Goal: Navigation & Orientation: Find specific page/section

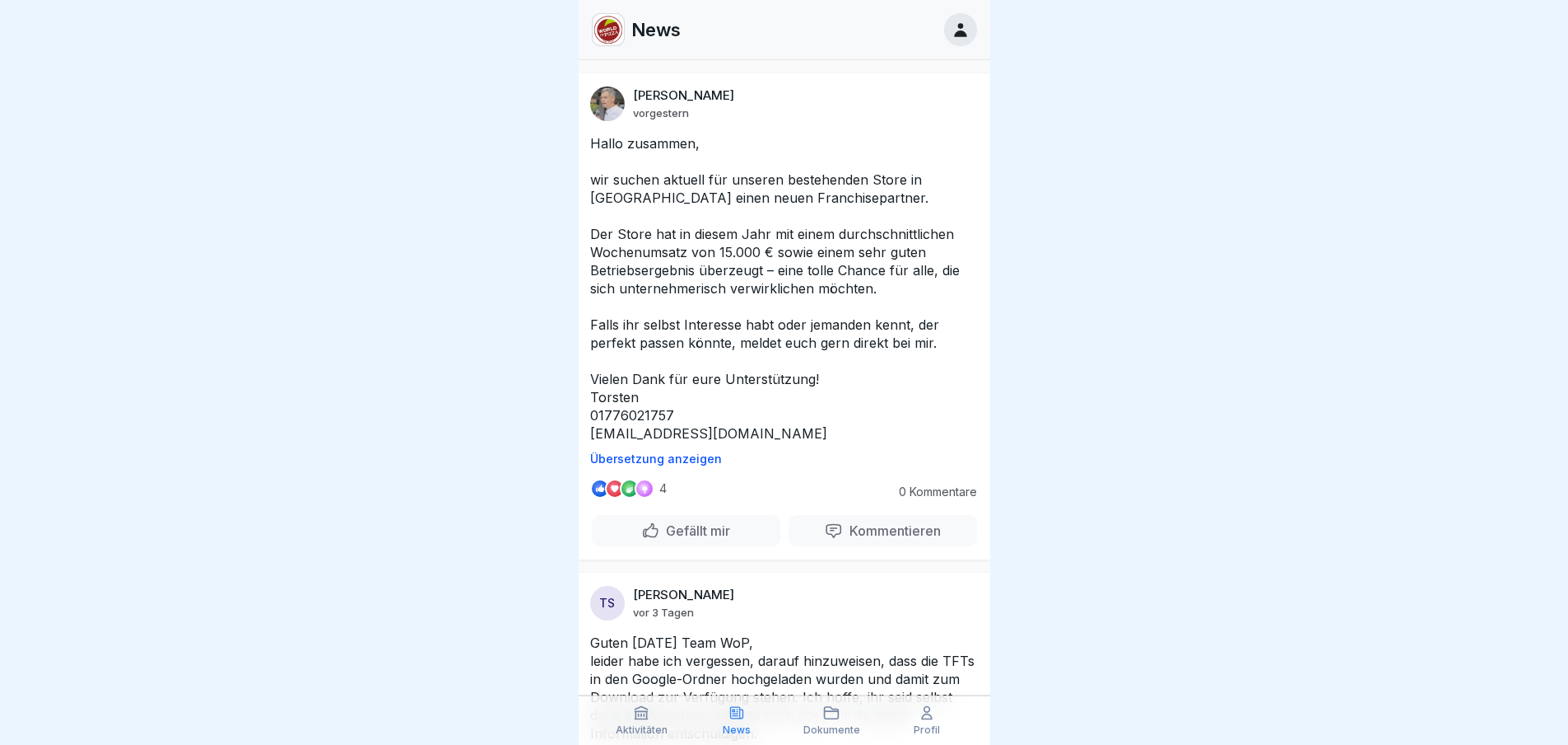
scroll to position [412, 0]
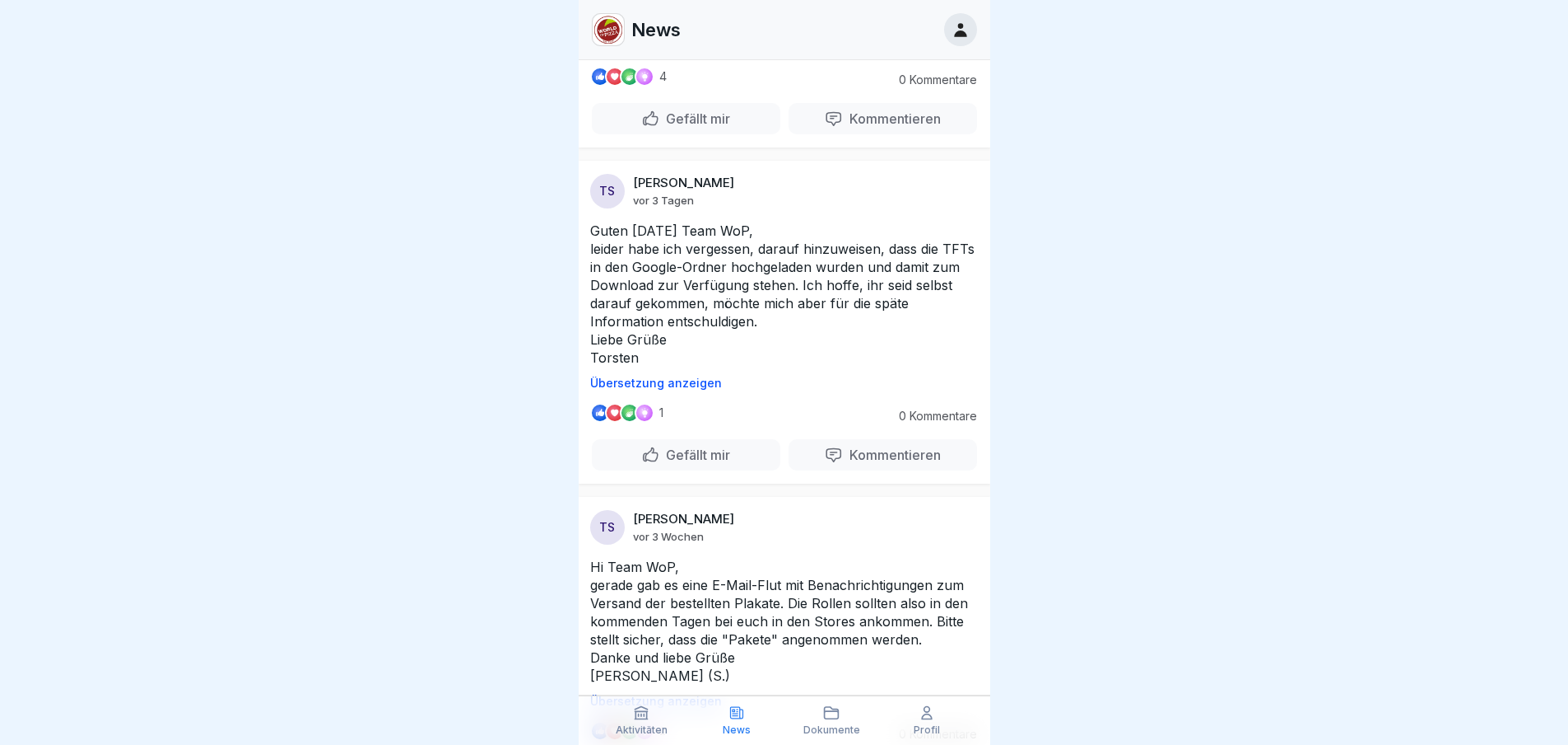
click at [657, 729] on p "Aktivitäten" at bounding box center [642, 730] width 52 height 12
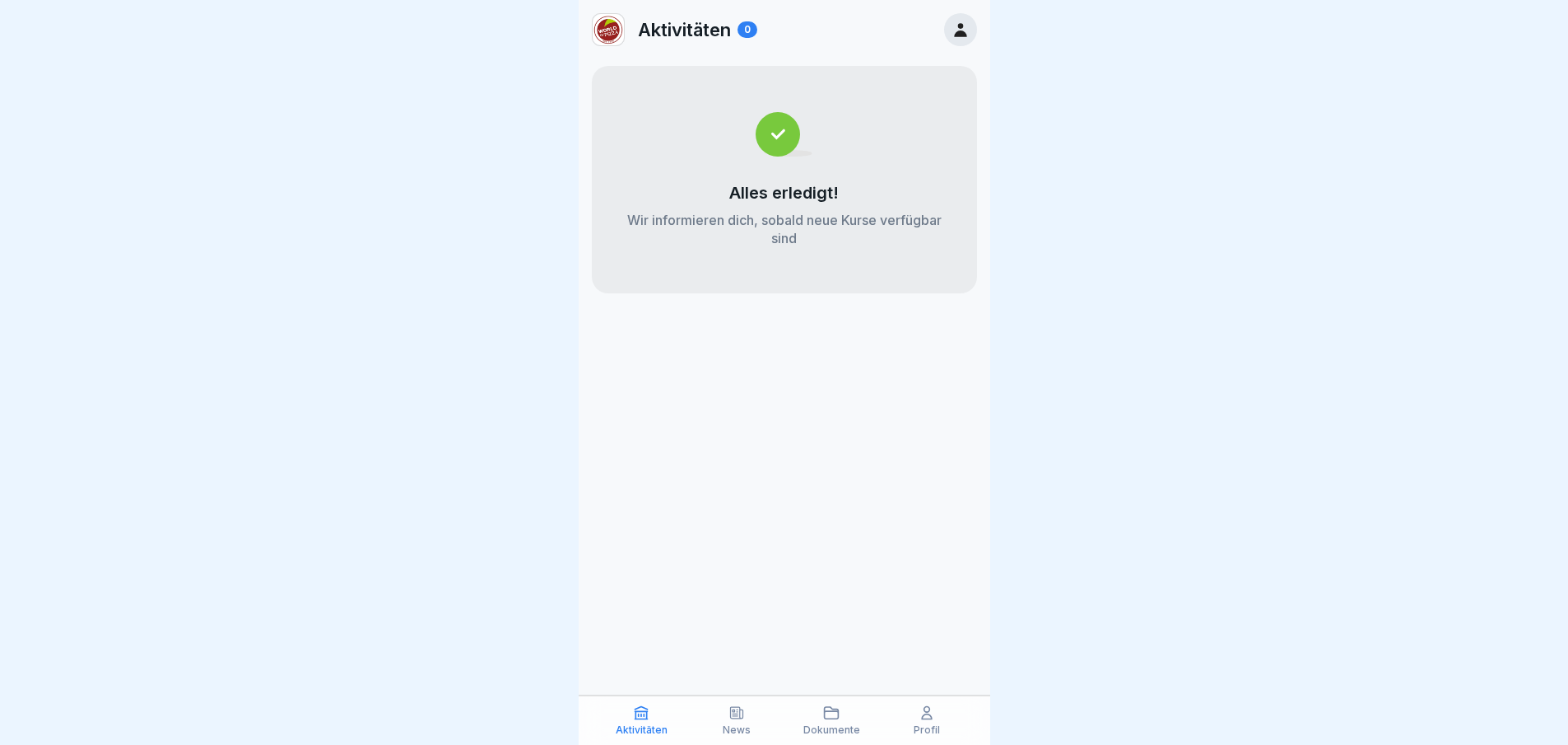
click at [837, 718] on icon at bounding box center [831, 712] width 14 height 12
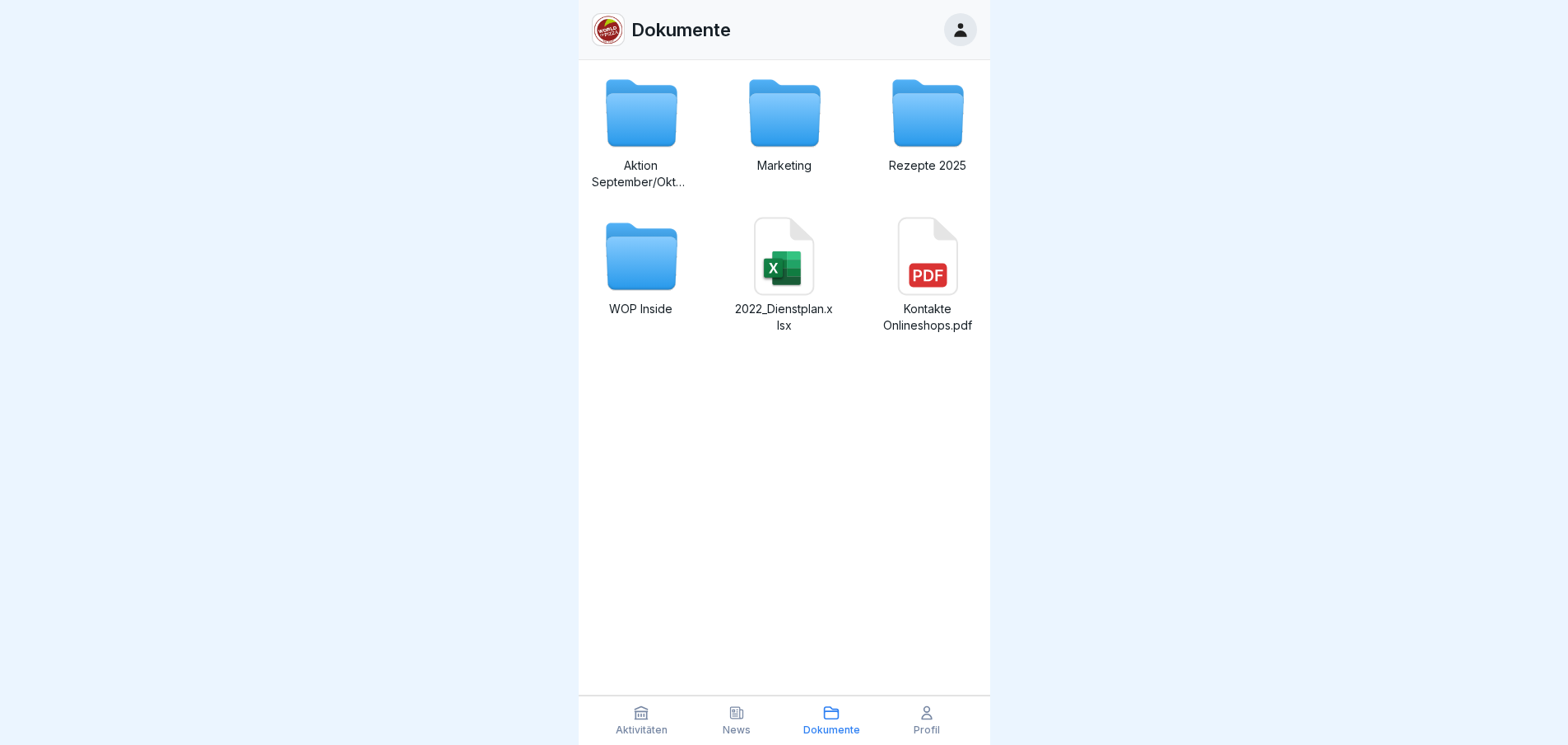
click at [666, 270] on icon at bounding box center [642, 263] width 71 height 52
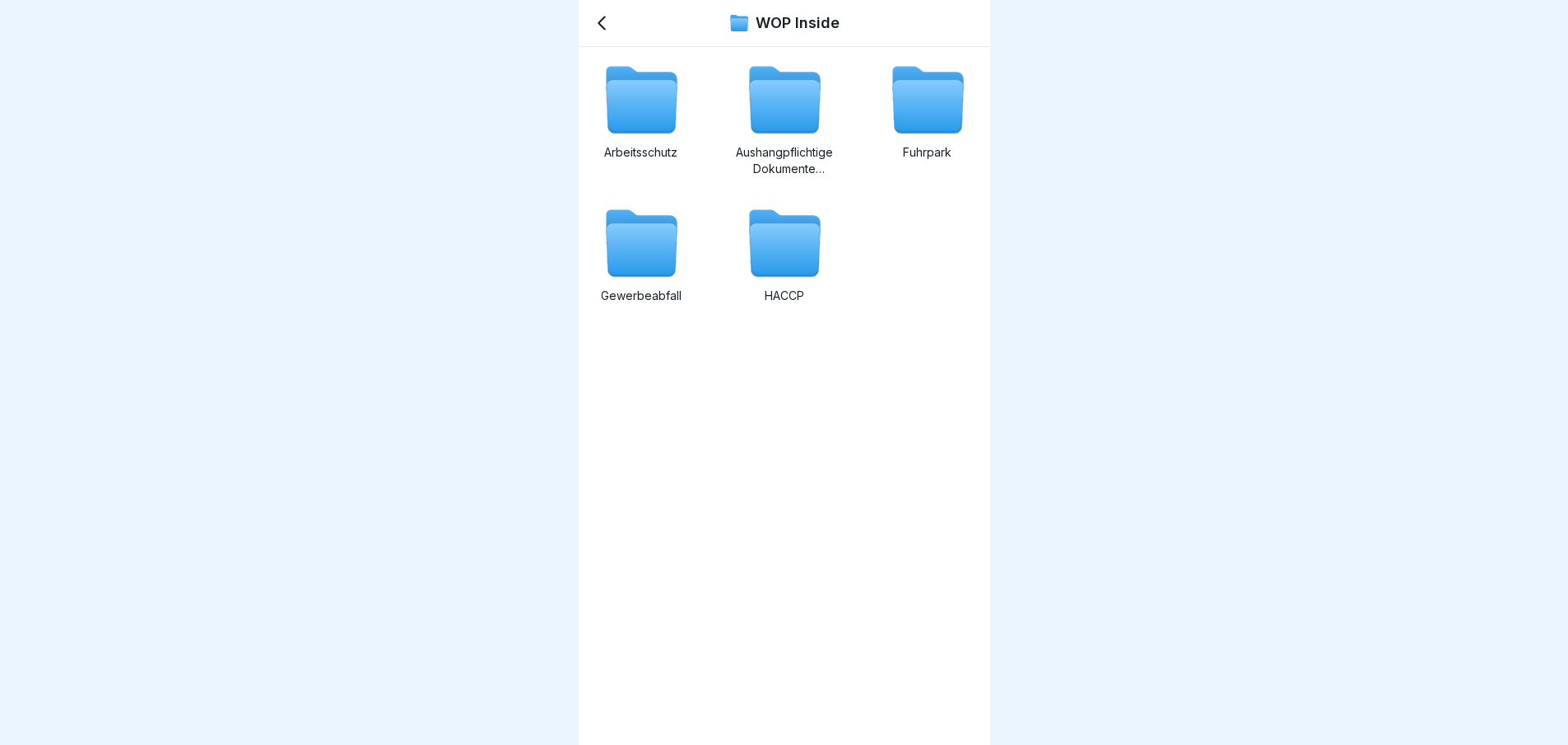
click at [757, 110] on icon at bounding box center [785, 107] width 71 height 52
click at [795, 240] on icon at bounding box center [785, 250] width 71 height 52
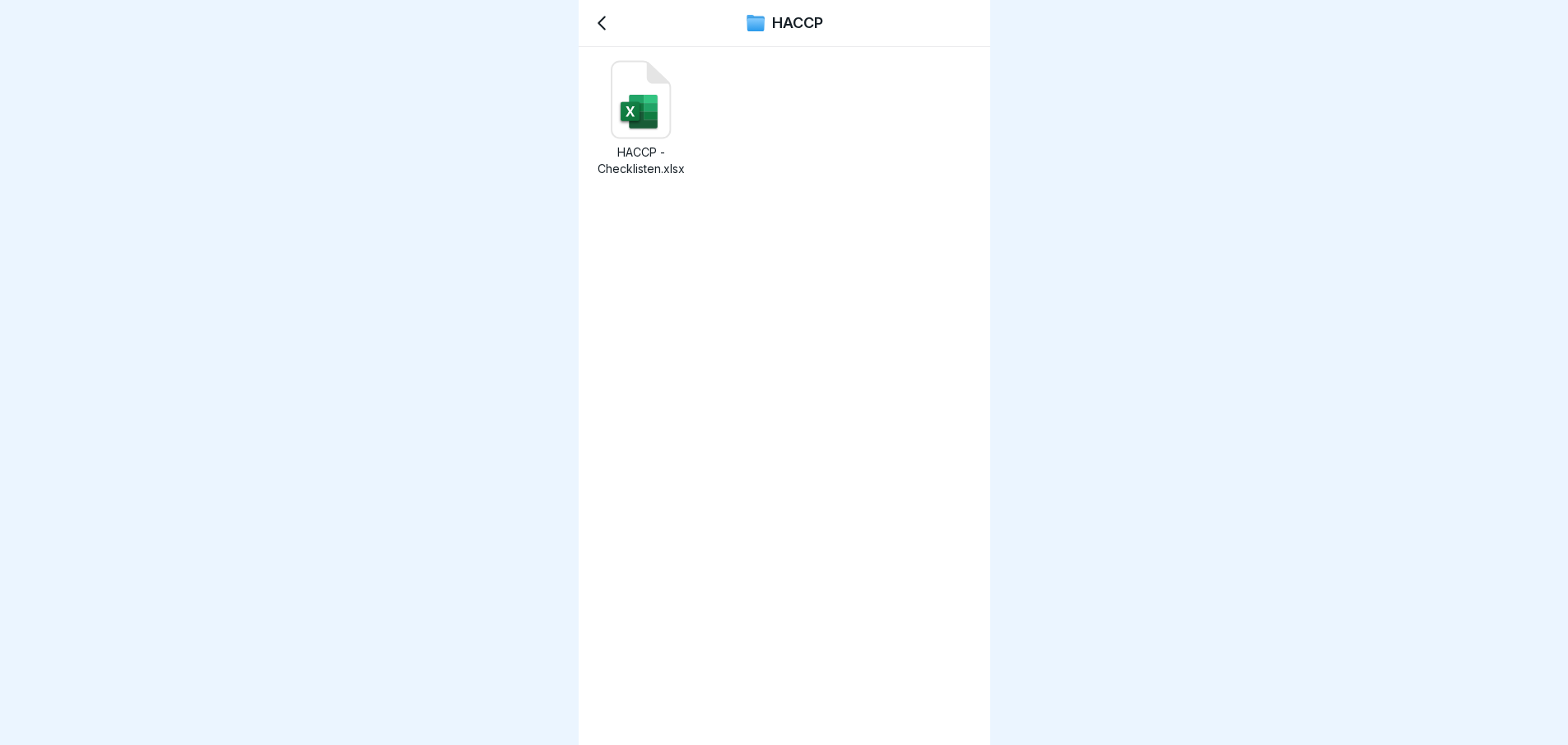
click at [640, 112] on rect at bounding box center [630, 112] width 21 height 20
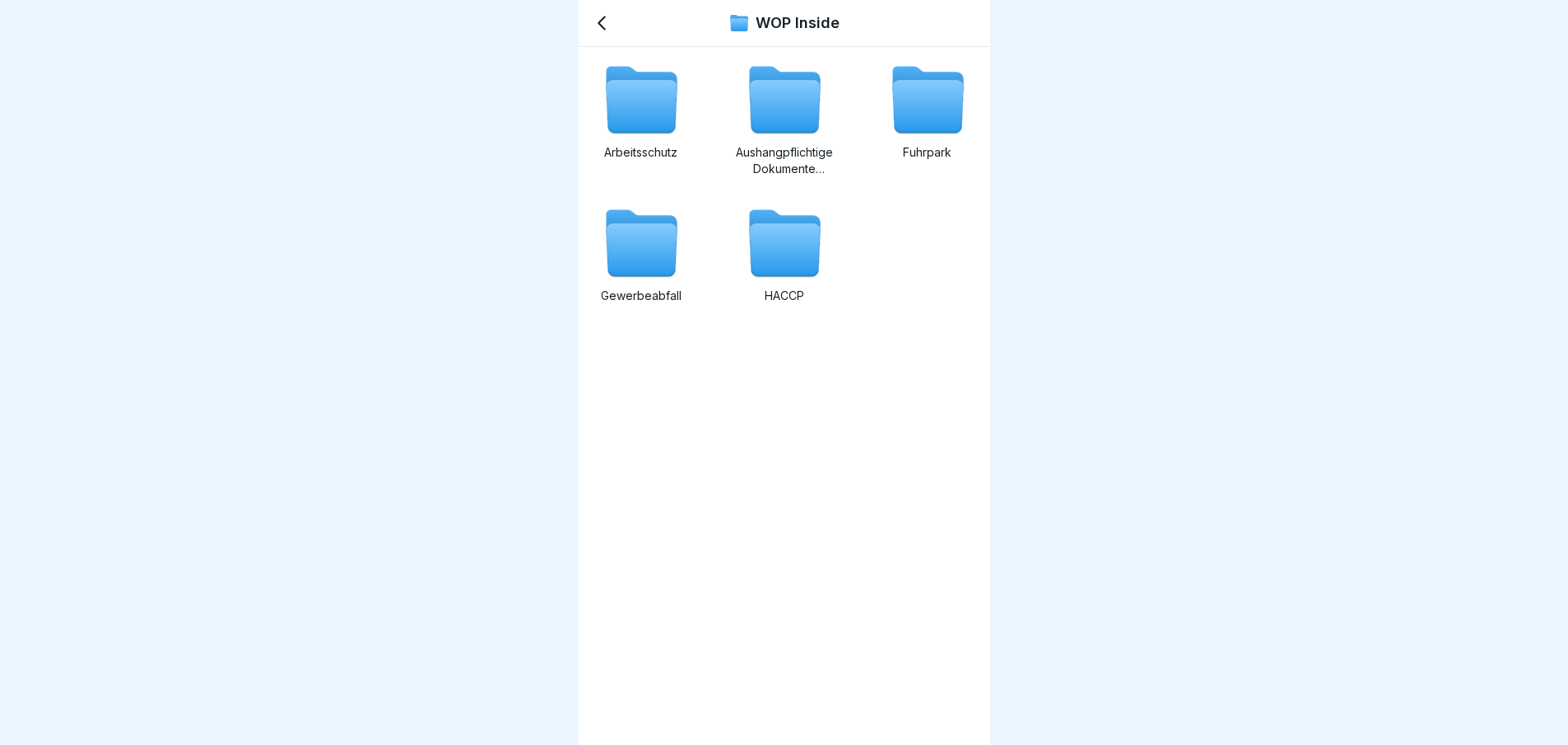
click at [911, 94] on icon at bounding box center [928, 107] width 71 height 52
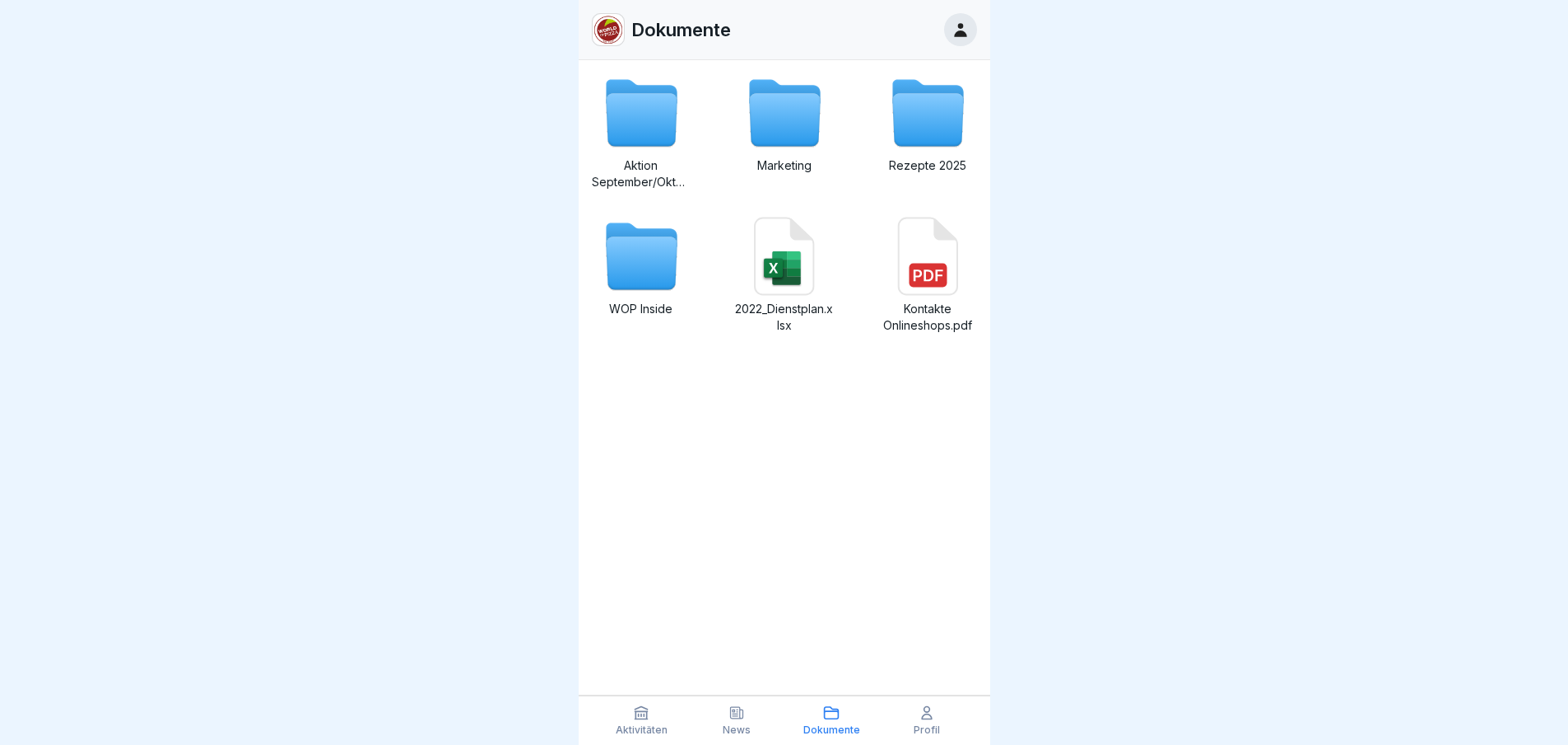
click at [648, 277] on icon at bounding box center [642, 263] width 71 height 52
click at [783, 122] on icon at bounding box center [785, 120] width 71 height 52
